Goal: Check status: Check status

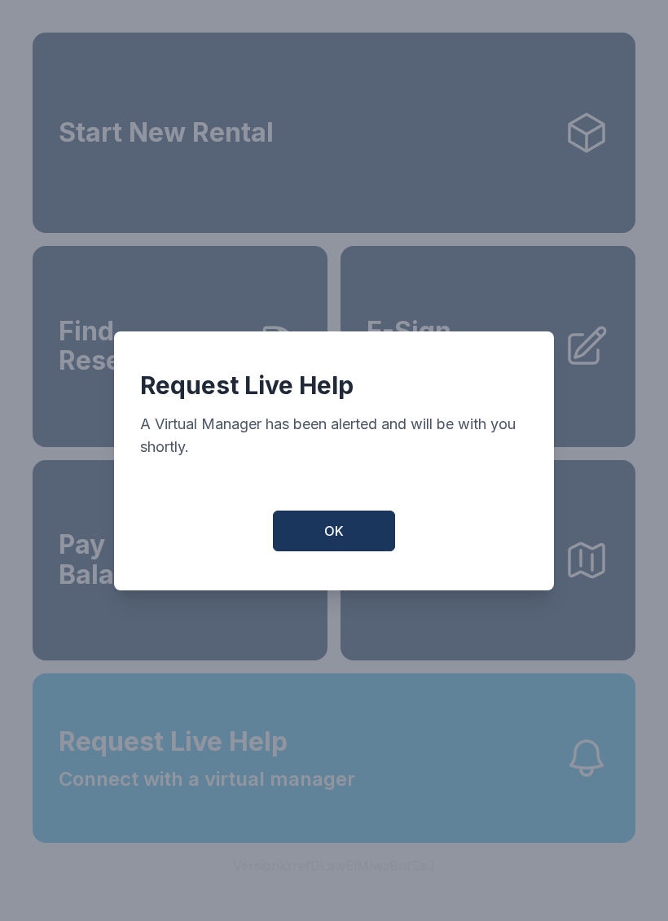
click at [362, 540] on button "OK" at bounding box center [334, 530] width 122 height 41
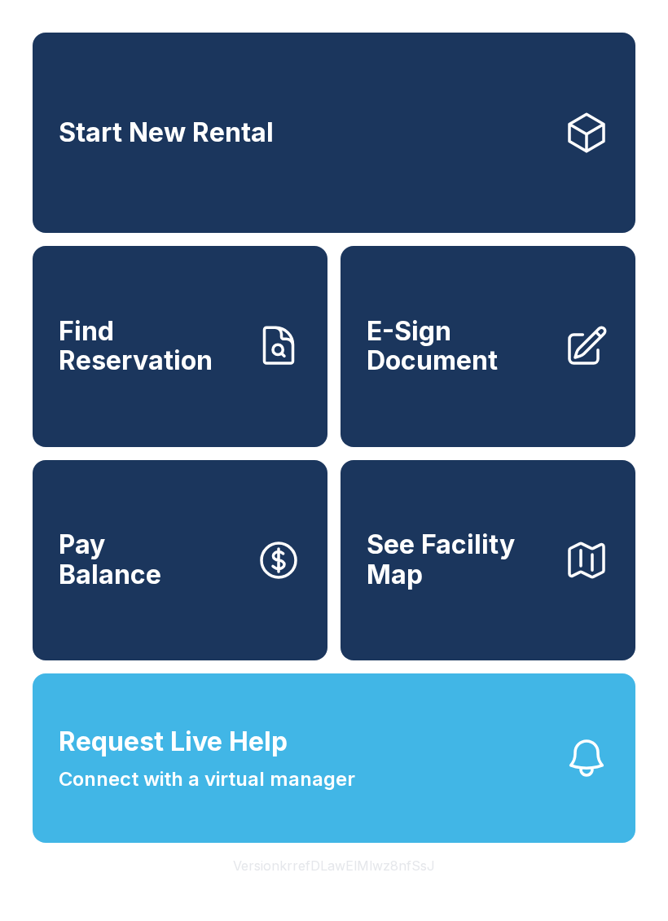
click at [202, 834] on button "Request Live Help Connect with a virtual manager" at bounding box center [334, 757] width 602 height 169
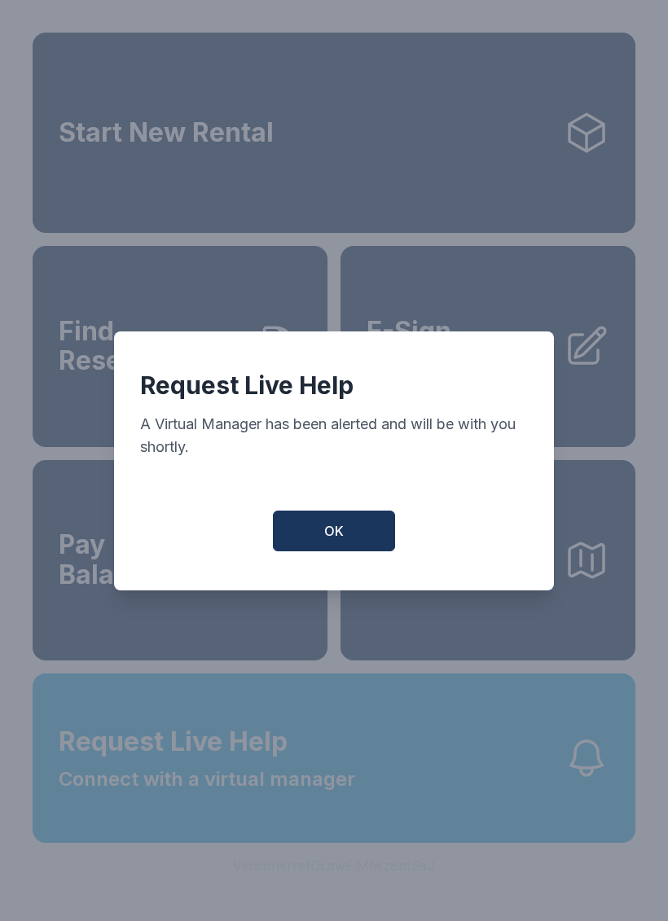
click at [346, 545] on button "OK" at bounding box center [334, 530] width 122 height 41
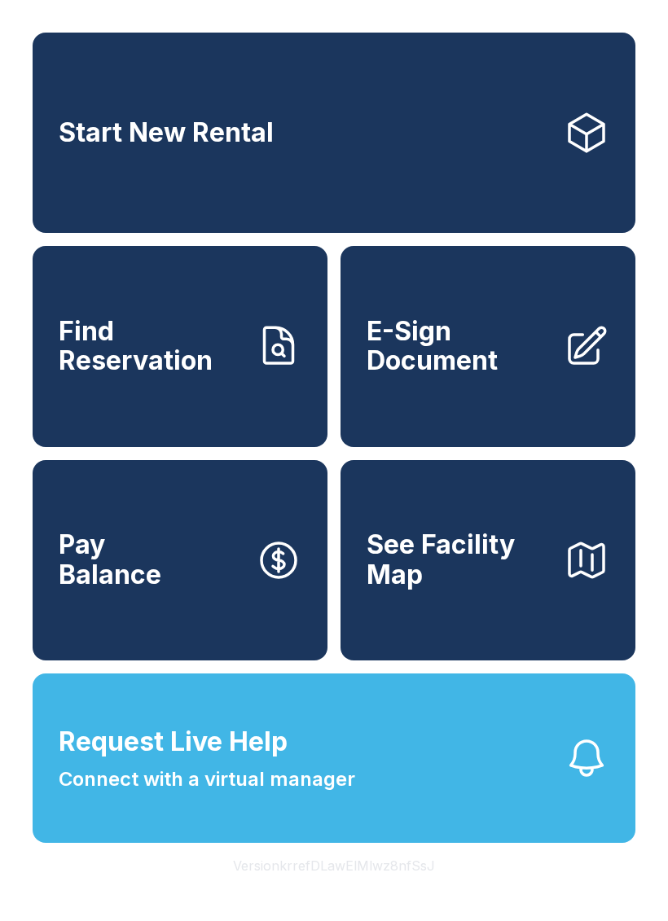
click at [531, 589] on span "See Facility Map" at bounding box center [458, 559] width 184 height 59
click at [315, 431] on link "Find Reservation" at bounding box center [180, 346] width 295 height 200
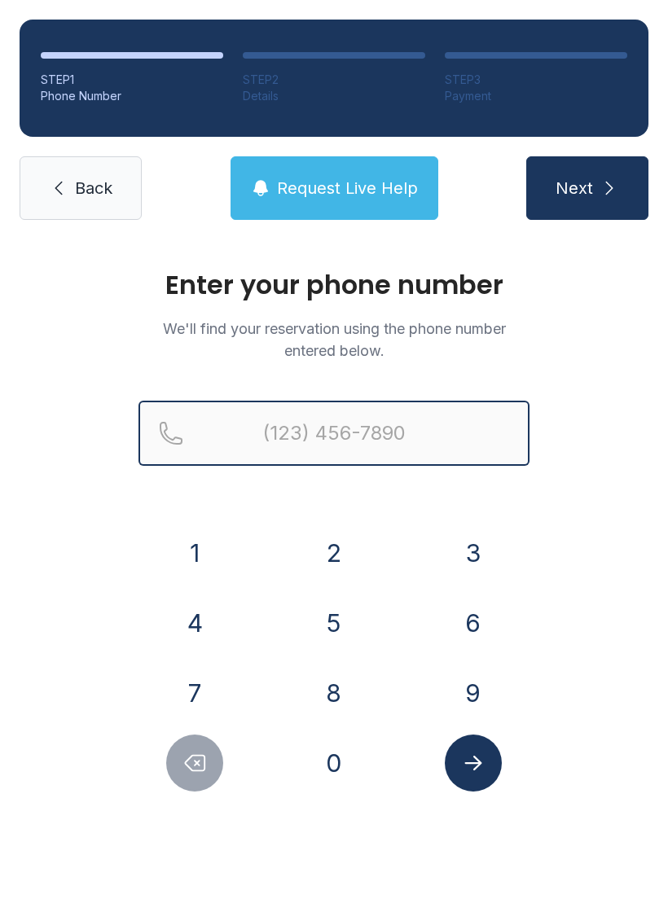
click at [420, 430] on input "Reservation phone number" at bounding box center [333, 433] width 391 height 65
type input "[PHONE_NUMBER]"
click at [586, 188] on button "Next" at bounding box center [587, 188] width 122 height 64
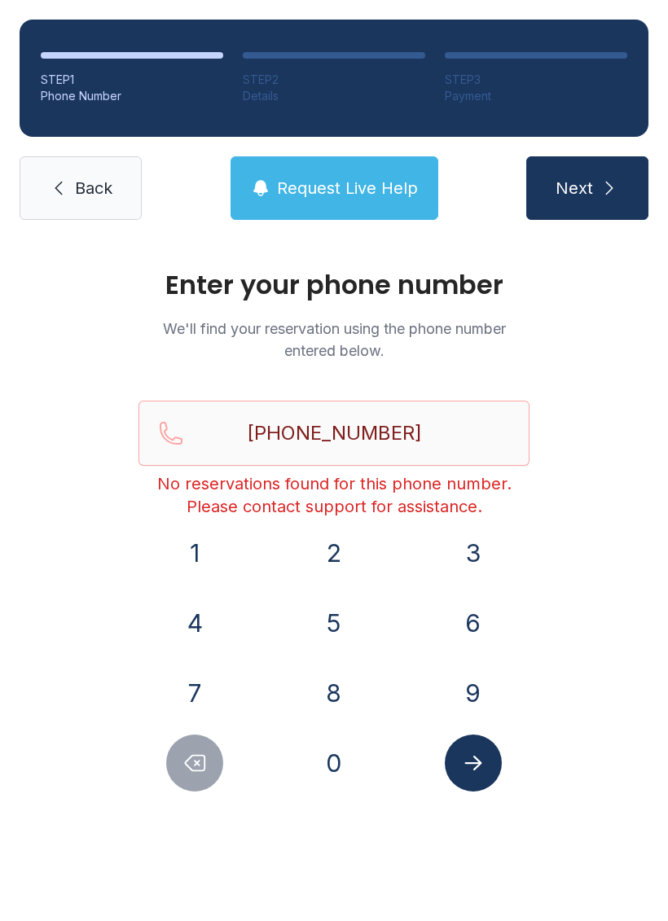
click at [90, 188] on span "Back" at bounding box center [93, 188] width 37 height 23
